Goal: Answer question/provide support

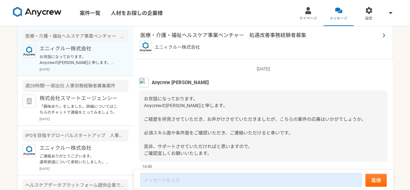
click at [249, 33] on span "医療・介護・福祉ヘルスケア事業ベンチャー　処遇改善事務経験者募集" at bounding box center [260, 35] width 240 height 8
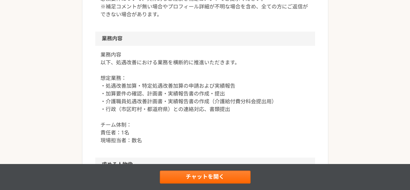
scroll to position [360, 0]
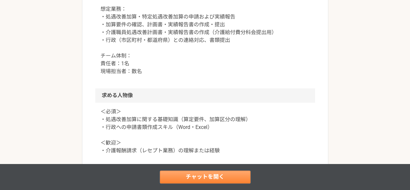
click at [216, 173] on link "チャットを開く" at bounding box center [205, 176] width 91 height 13
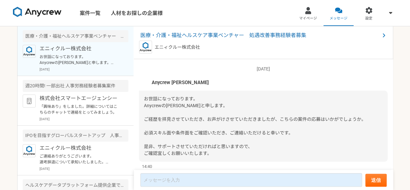
scroll to position [18, 0]
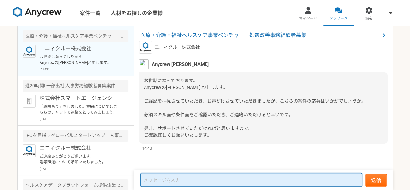
click at [224, 179] on textarea at bounding box center [251, 180] width 222 height 14
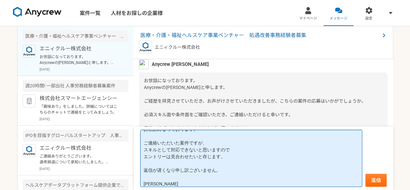
scroll to position [0, 0]
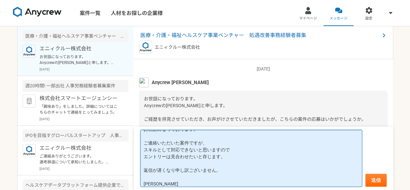
click at [176, 168] on textarea "[PERSON_NAME]様 お世話になっております。 ご連絡いただいた案件ですが、 スキルとして対応できないと思いますので エントリーは見合わせたいと存じま…" at bounding box center [251, 158] width 222 height 57
click at [259, 172] on textarea "[PERSON_NAME]様 お世話になっております。 ご連絡いただいた案件ですが、 スキルとして対応できないと思いますので エントリーは見合わせたいと存じま…" at bounding box center [251, 158] width 222 height 57
type textarea "[PERSON_NAME]様 お世話になっております。 ご連絡いただいた案件ですが、 スキルとして対応できないと思いますので エントリーは見合わせたいと存じま…"
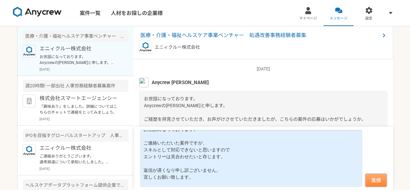
click at [383, 174] on button "送信" at bounding box center [375, 179] width 21 height 13
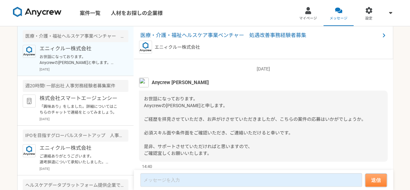
scroll to position [141, 0]
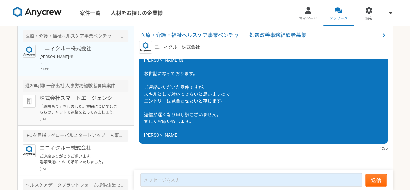
click at [65, 97] on p "株式会社スマートエージェンシー" at bounding box center [80, 98] width 80 height 8
